Goal: Task Accomplishment & Management: Use online tool/utility

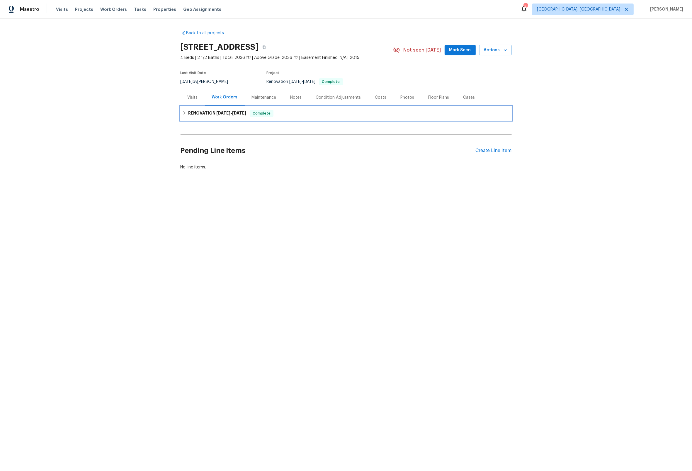
click at [183, 113] on icon at bounding box center [184, 113] width 4 height 4
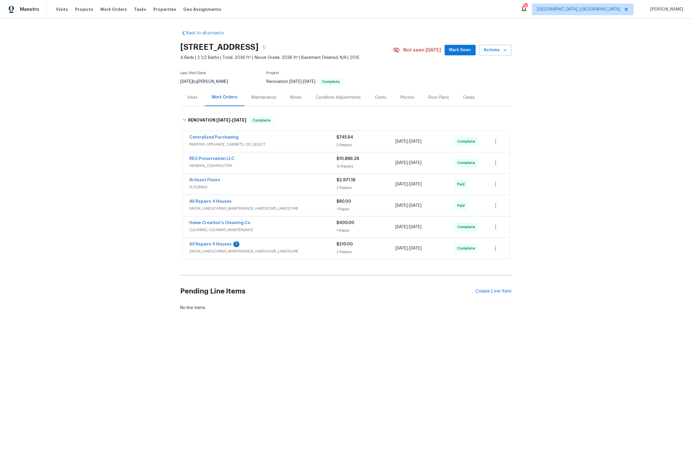
click at [263, 157] on div "REO Preservation LLC" at bounding box center [262, 159] width 147 height 7
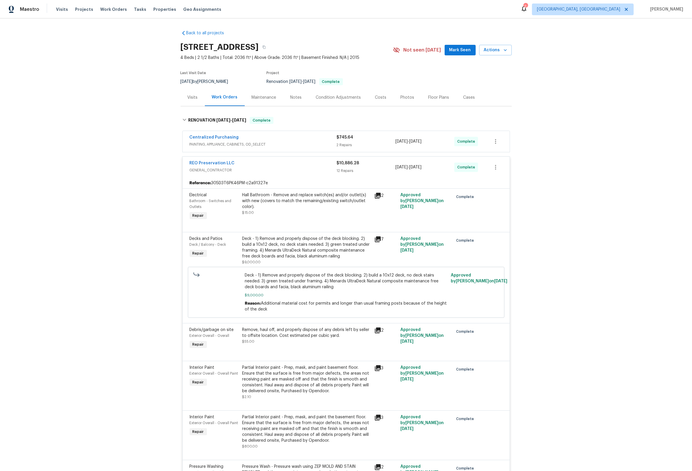
click at [263, 162] on div "REO Preservation LLC" at bounding box center [262, 163] width 147 height 7
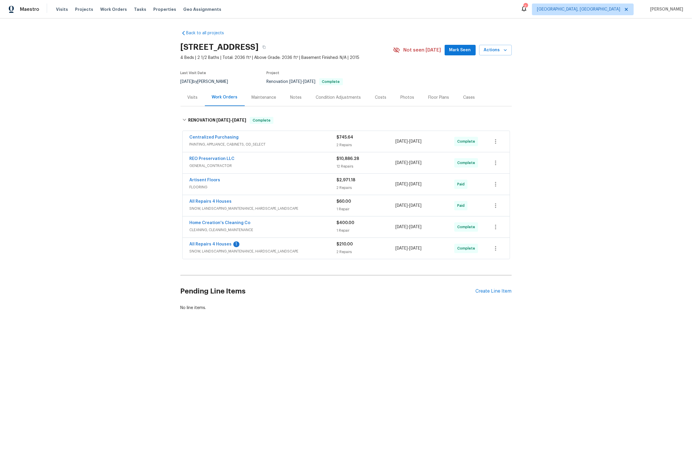
click at [338, 98] on div "Condition Adjustments" at bounding box center [338, 98] width 45 height 6
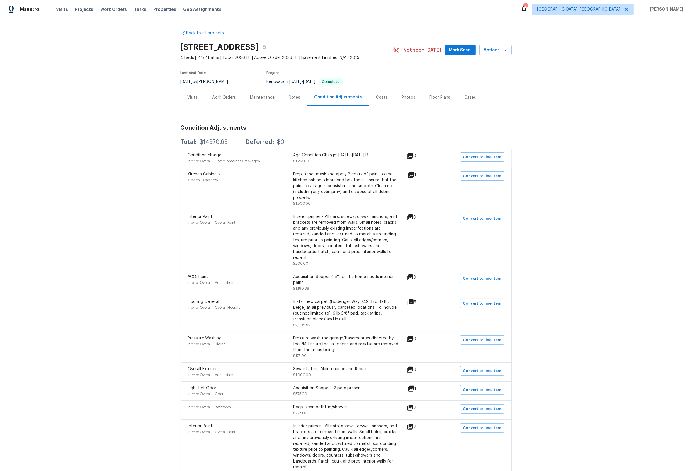
click at [386, 97] on div "Costs" at bounding box center [381, 97] width 25 height 17
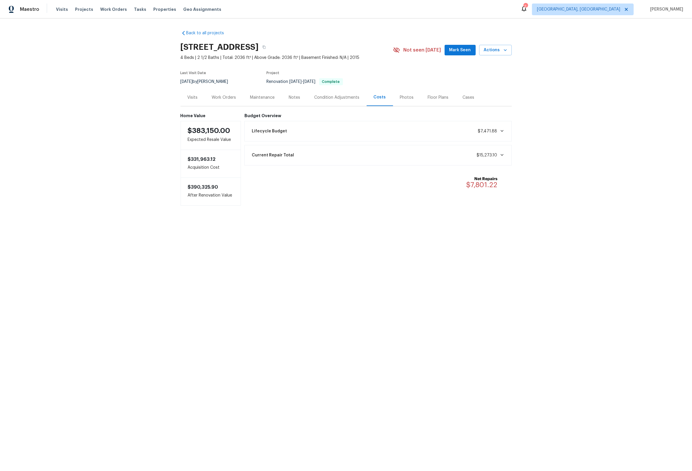
click at [504, 132] on div "Lifecycle Budget $7,471.88" at bounding box center [377, 131] width 259 height 13
click at [503, 156] on icon at bounding box center [501, 155] width 5 height 5
click at [501, 131] on icon at bounding box center [501, 131] width 3 height 2
click at [221, 97] on div "Work Orders" at bounding box center [224, 98] width 24 height 6
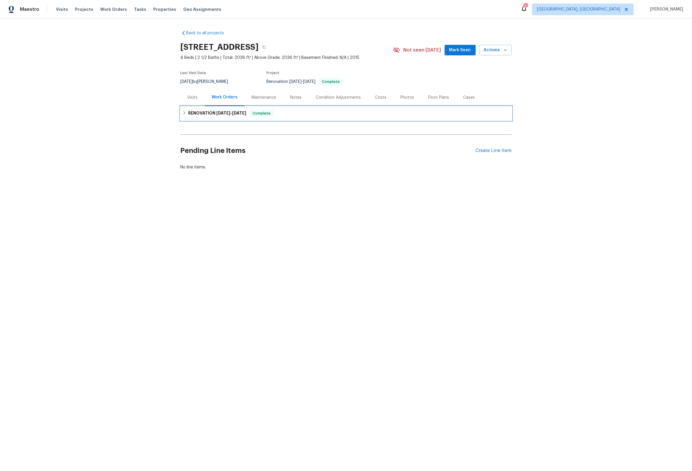
click at [183, 112] on icon at bounding box center [184, 113] width 4 height 4
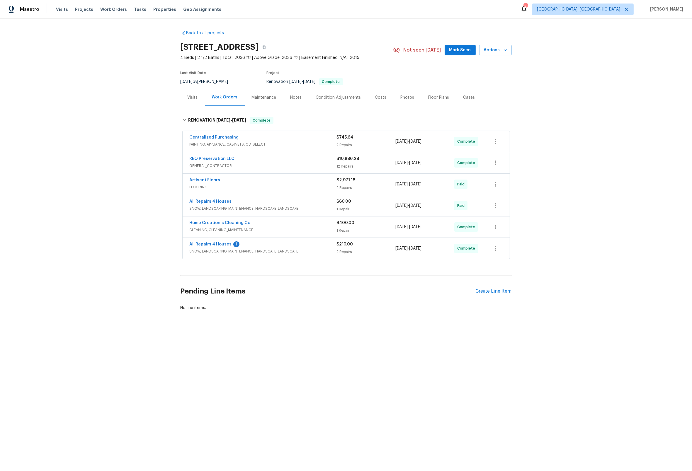
click at [249, 161] on div "REO Preservation LLC" at bounding box center [262, 159] width 147 height 7
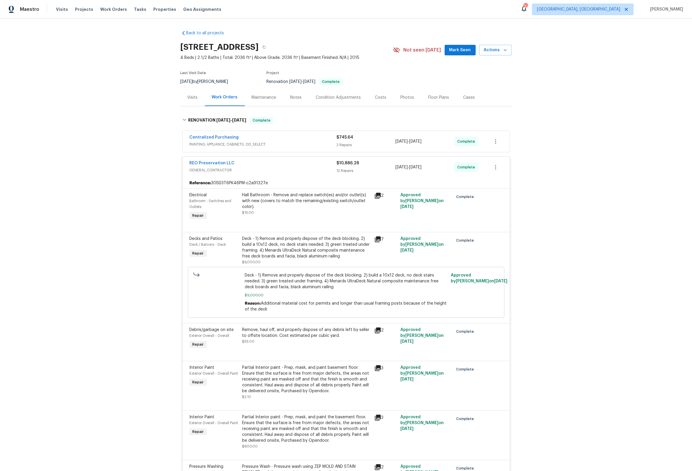
click at [378, 239] on icon at bounding box center [378, 239] width 6 height 6
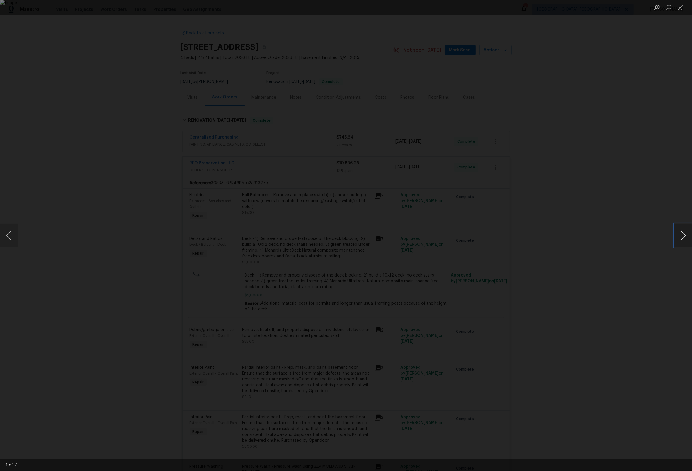
click at [684, 238] on button "Next image" at bounding box center [683, 235] width 18 height 23
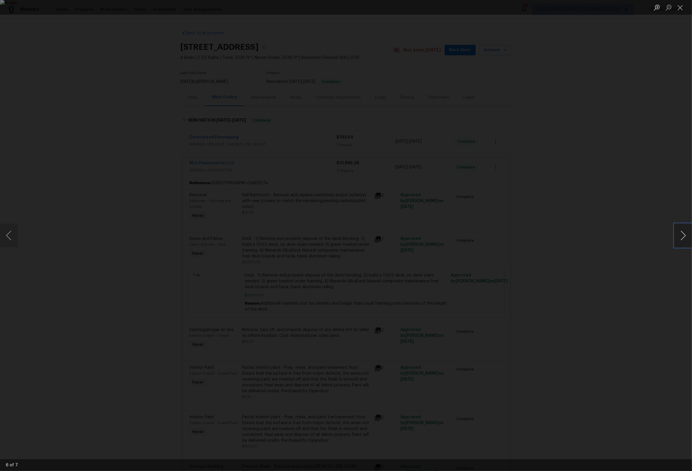
click at [684, 238] on button "Next image" at bounding box center [683, 235] width 18 height 23
click at [680, 9] on button "Close lightbox" at bounding box center [680, 7] width 12 height 10
